Goal: Obtain resource: Download file/media

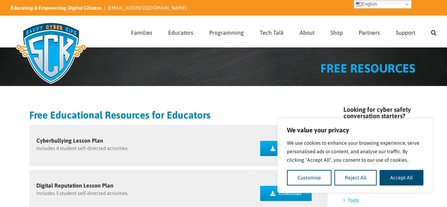
drag, startPoint x: 409, startPoint y: 173, endPoint x: 402, endPoint y: 171, distance: 7.4
click at [409, 173] on button "Accept All" at bounding box center [402, 178] width 44 height 16
checkbox input "true"
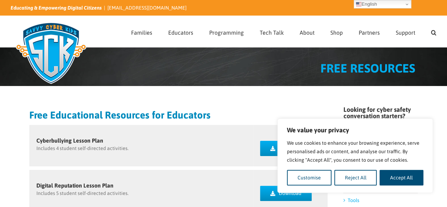
checkbox input "true"
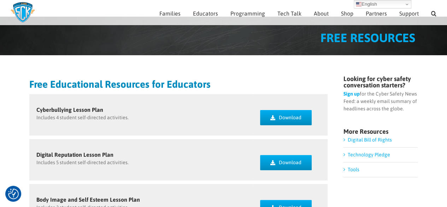
scroll to position [35, 0]
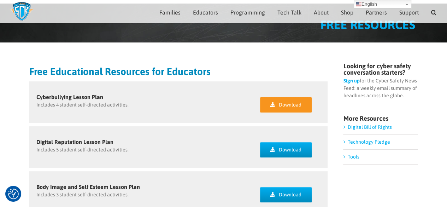
click at [273, 101] on link "Download" at bounding box center [286, 104] width 52 height 15
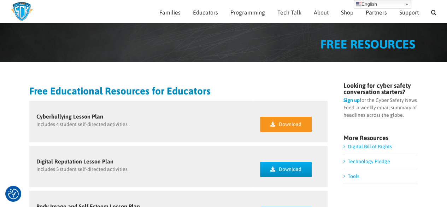
scroll to position [0, 0]
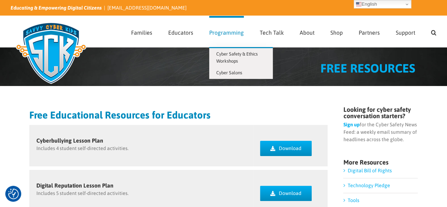
click at [234, 35] on span "Programming" at bounding box center [226, 33] width 35 height 6
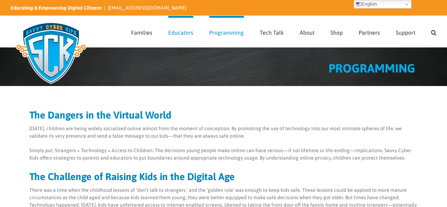
click at [186, 33] on span "Educators" at bounding box center [180, 33] width 25 height 6
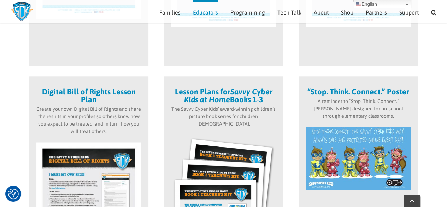
scroll to position [385, 0]
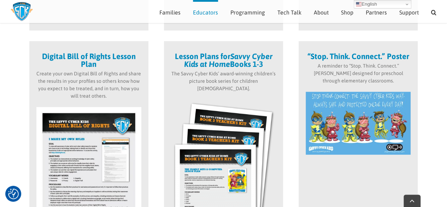
drag, startPoint x: 439, startPoint y: 43, endPoint x: 296, endPoint y: 59, distance: 143.4
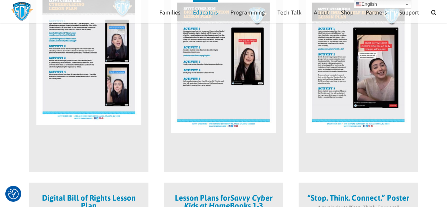
scroll to position [173, 0]
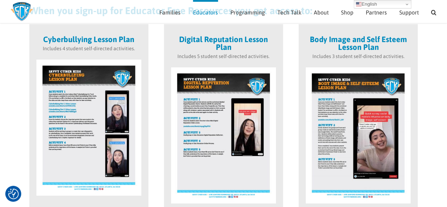
click at [238, 31] on div "Digital Reputation Lesson Plan Includes 5 student self-directed activities." at bounding box center [223, 133] width 119 height 219
click at [221, 103] on img at bounding box center [223, 135] width 105 height 136
click at [212, 50] on h3 "Digital Reputation Lesson Plan" at bounding box center [223, 43] width 105 height 16
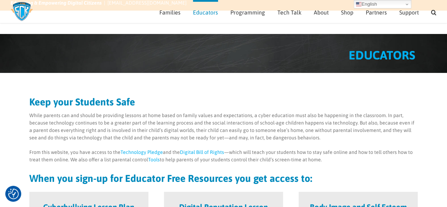
scroll to position [0, 0]
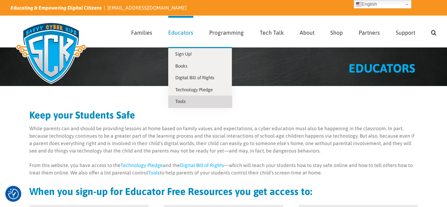
click at [179, 102] on span "Tools" at bounding box center [180, 101] width 10 height 5
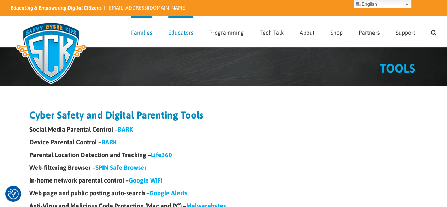
click at [57, 52] on img at bounding box center [51, 53] width 81 height 71
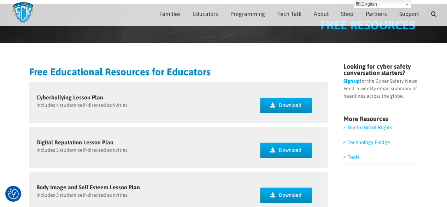
scroll to position [69, 0]
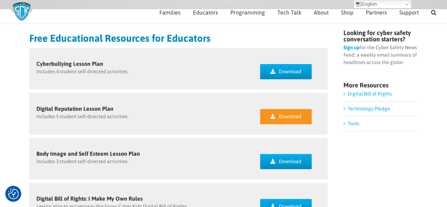
click at [273, 120] on link "Download" at bounding box center [286, 116] width 52 height 15
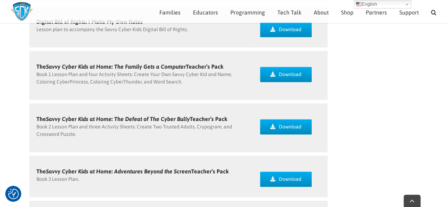
scroll to position [281, 0]
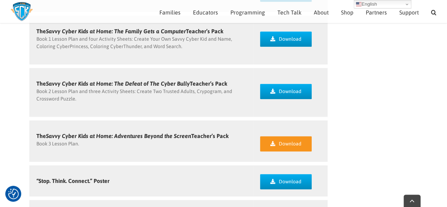
click at [286, 142] on span "Download" at bounding box center [290, 144] width 23 height 6
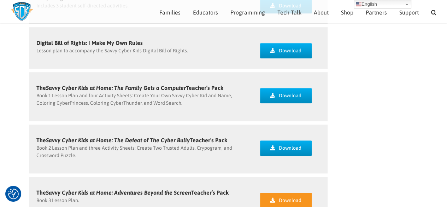
scroll to position [210, 0]
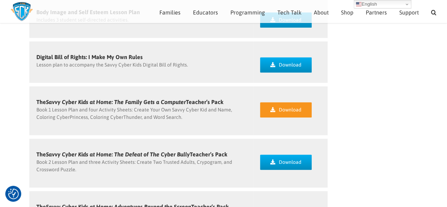
click at [291, 115] on link "Download" at bounding box center [286, 109] width 52 height 15
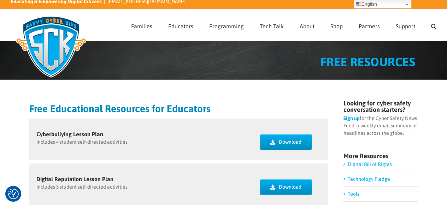
scroll to position [0, 0]
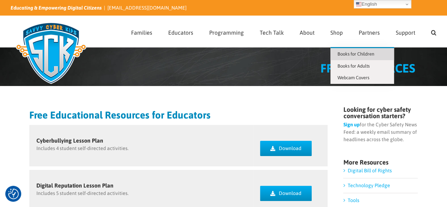
click at [343, 51] on span "Books for Children" at bounding box center [356, 53] width 37 height 5
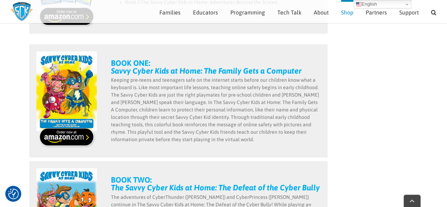
scroll to position [283, 0]
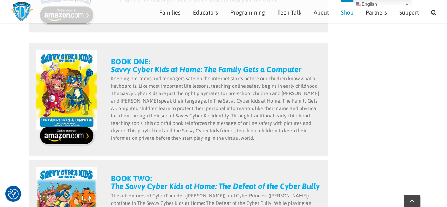
click at [147, 69] on strong "Savvy Cyber Kids at Home: The Family Gets a Computer" at bounding box center [206, 69] width 191 height 9
